Goal: Find specific page/section: Find specific page/section

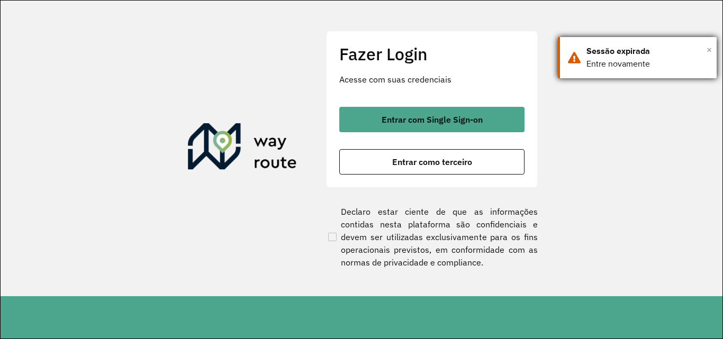
click at [709, 49] on span "×" at bounding box center [709, 50] width 5 height 16
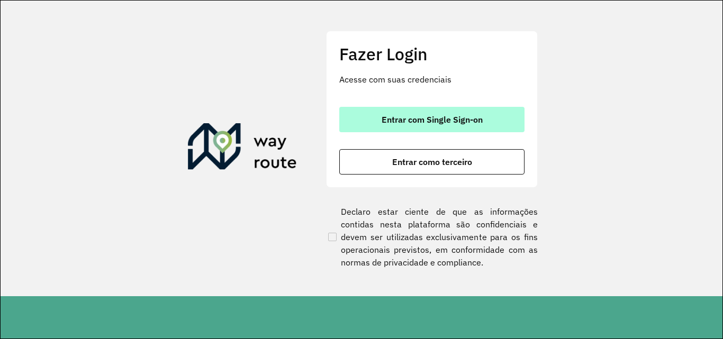
click at [452, 120] on span "Entrar com Single Sign-on" at bounding box center [432, 119] width 101 height 8
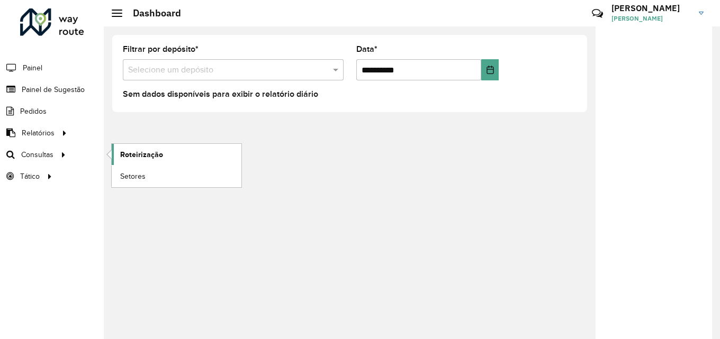
click at [138, 150] on span "Roteirização" at bounding box center [141, 154] width 43 height 11
